Goal: Information Seeking & Learning: Learn about a topic

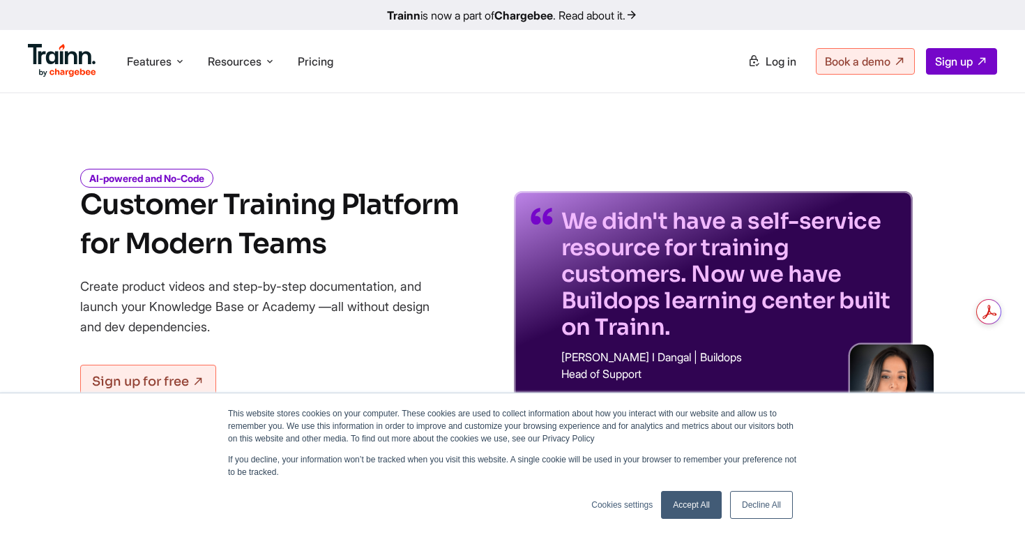
click at [752, 499] on link "Decline All" at bounding box center [761, 505] width 63 height 28
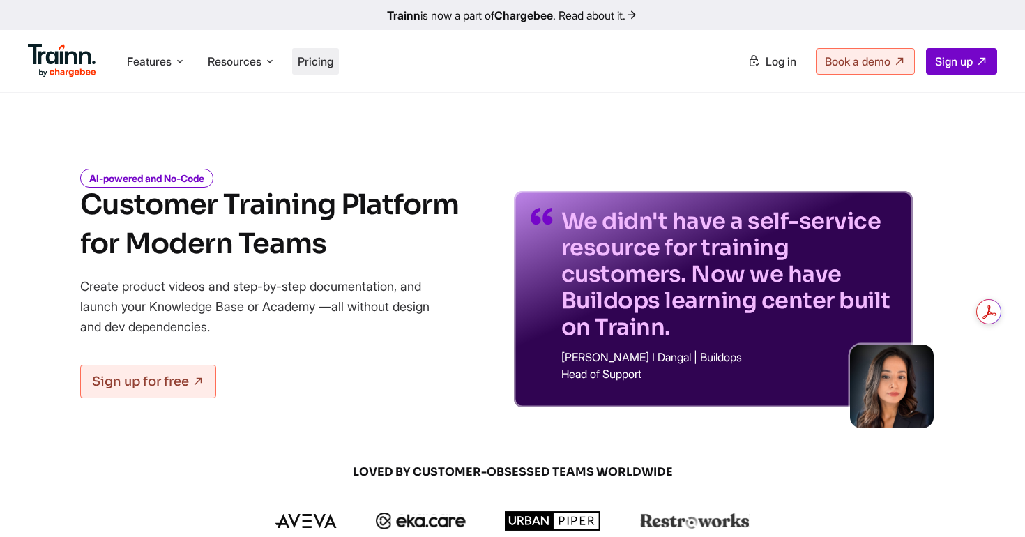
click at [339, 59] on li "Pricing" at bounding box center [315, 61] width 47 height 26
click at [328, 62] on span "Pricing" at bounding box center [316, 61] width 36 height 14
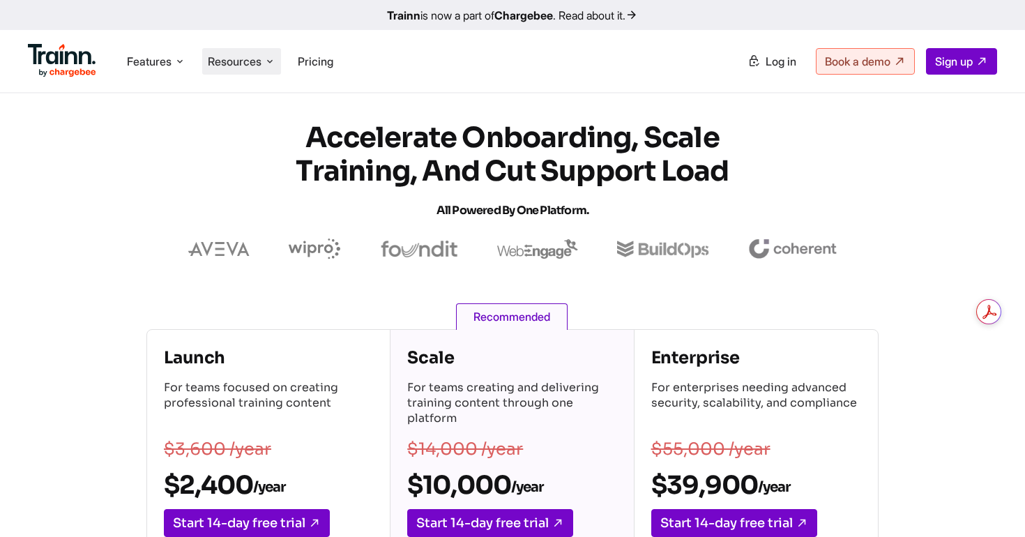
click at [266, 61] on li "Resources Resources Trainn Help Center Help videos to get you started. Trainn B…" at bounding box center [241, 61] width 79 height 26
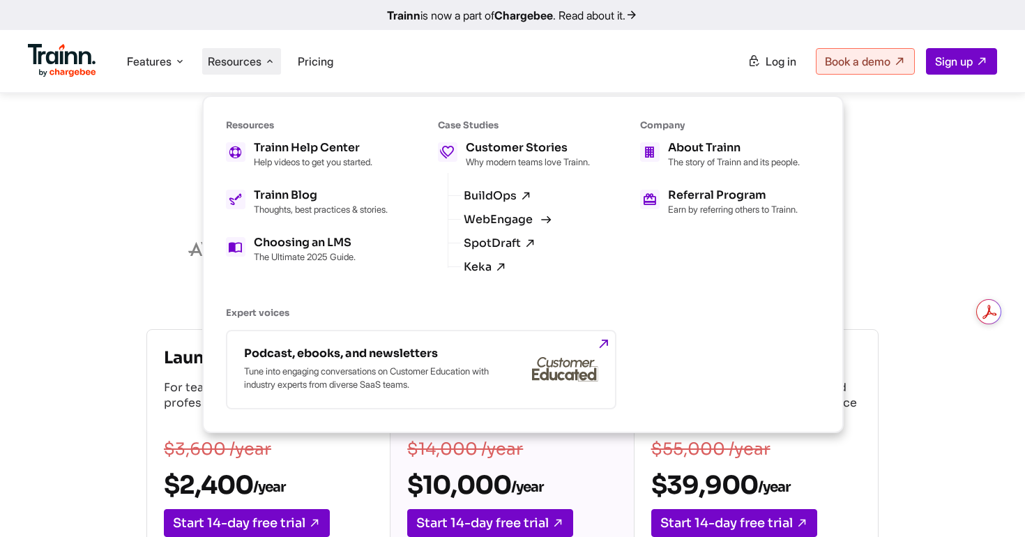
click at [524, 226] on link "WebEngage" at bounding box center [505, 219] width 84 height 13
